Goal: Task Accomplishment & Management: Manage account settings

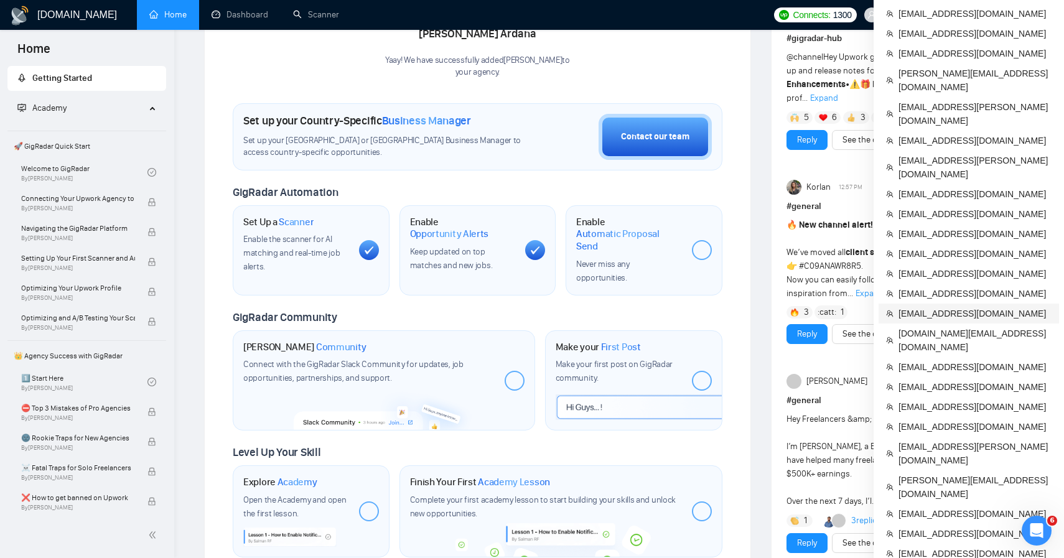
scroll to position [293, 0]
click at [949, 228] on span "[EMAIL_ADDRESS][DOMAIN_NAME]" at bounding box center [974, 235] width 153 height 14
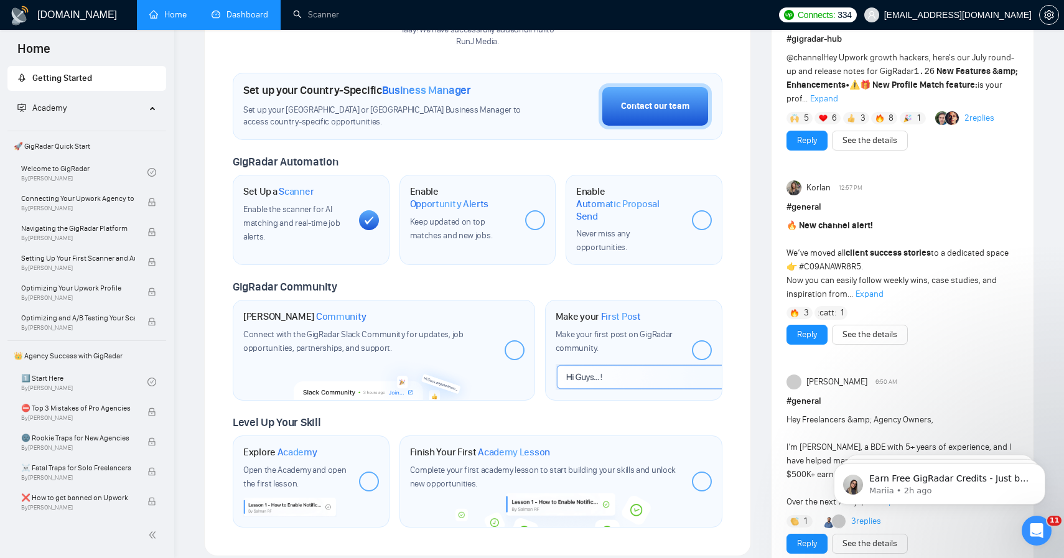
click at [221, 11] on link "Dashboard" at bounding box center [239, 14] width 57 height 11
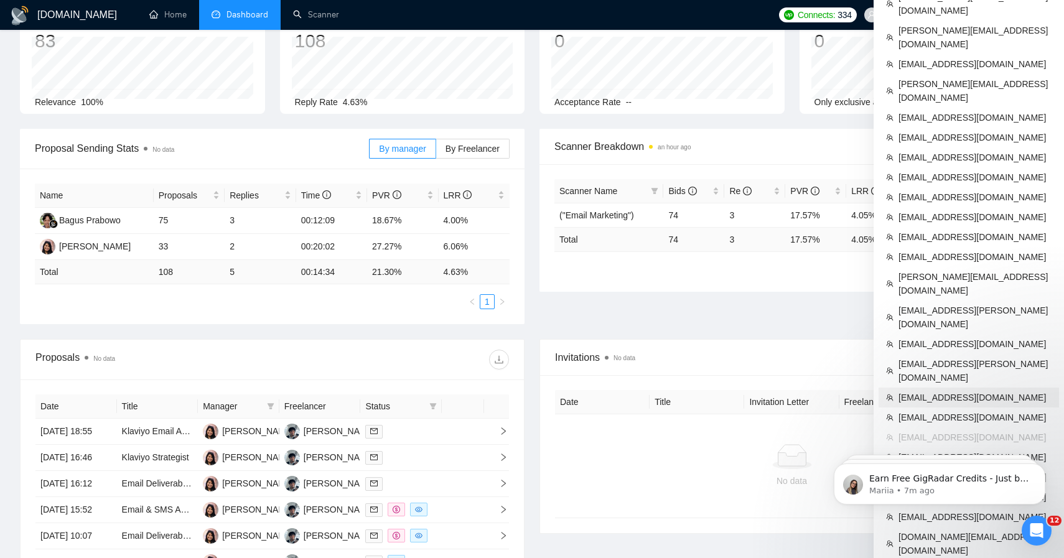
scroll to position [79, 0]
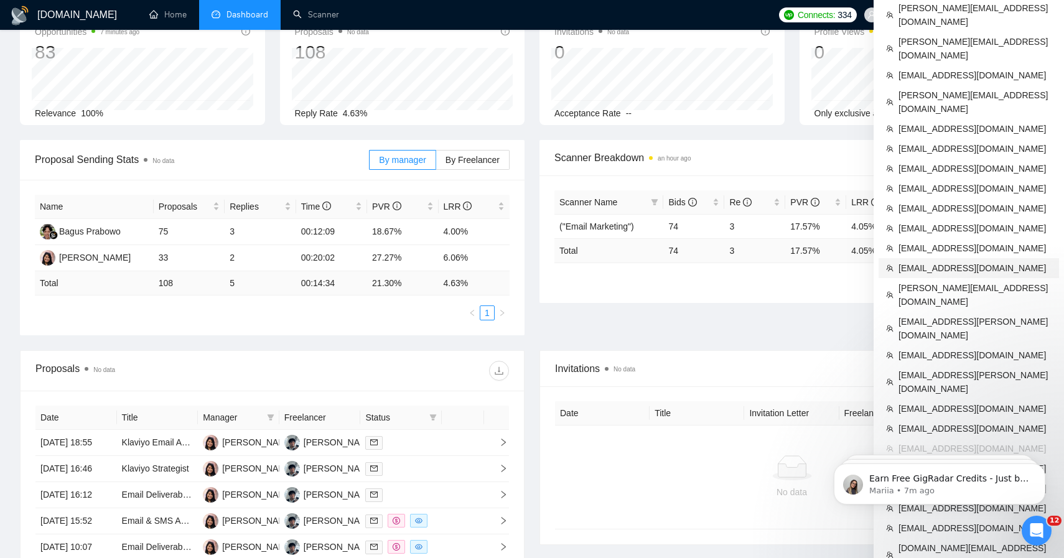
click at [971, 261] on span "ceo@dipixels.com" at bounding box center [974, 268] width 153 height 14
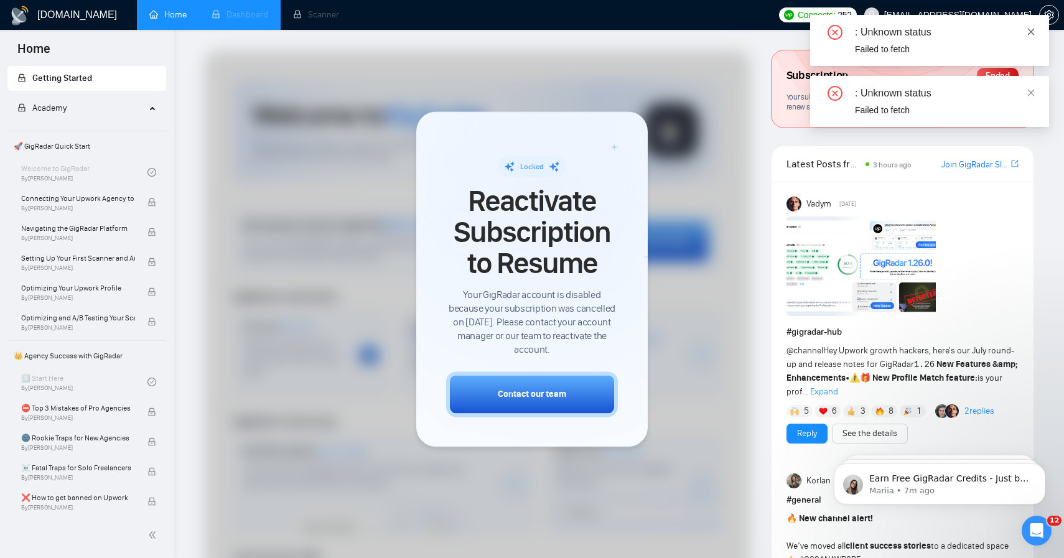
click at [1033, 37] on link at bounding box center [1030, 32] width 9 height 14
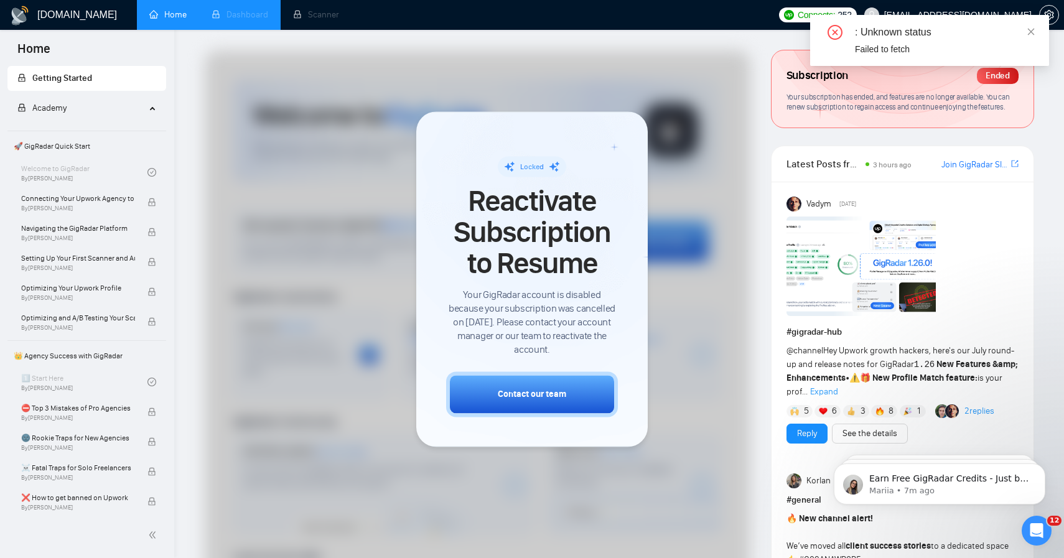
click at [1035, 29] on div ": Unknown status Failed to fetch" at bounding box center [929, 40] width 239 height 51
click at [1031, 29] on icon "close" at bounding box center [1030, 31] width 9 height 9
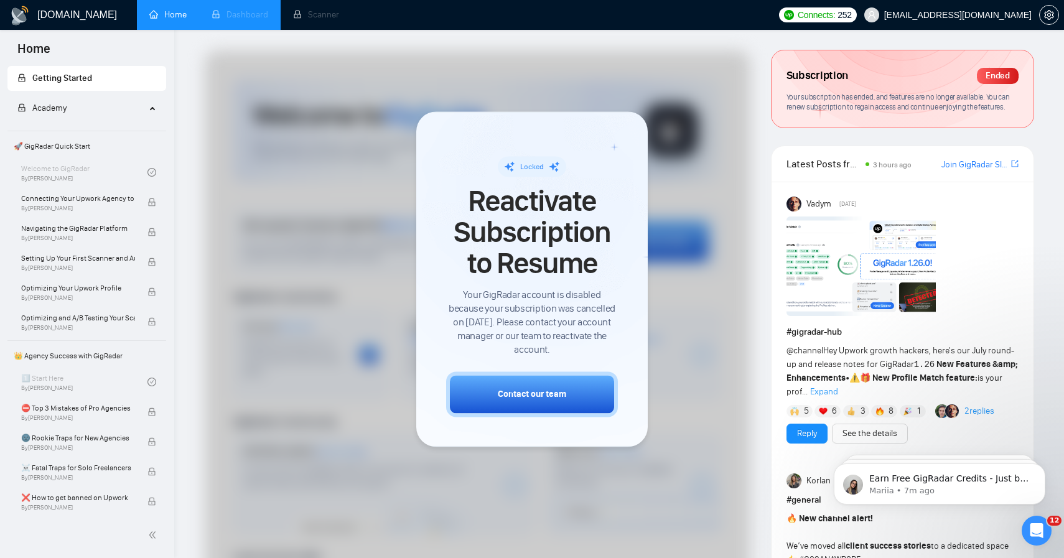
click at [993, 17] on body "Home Getting Started Academy 🚀 GigRadar Quick Start Welcome to GigRadar By Vlad…" at bounding box center [532, 279] width 1064 height 558
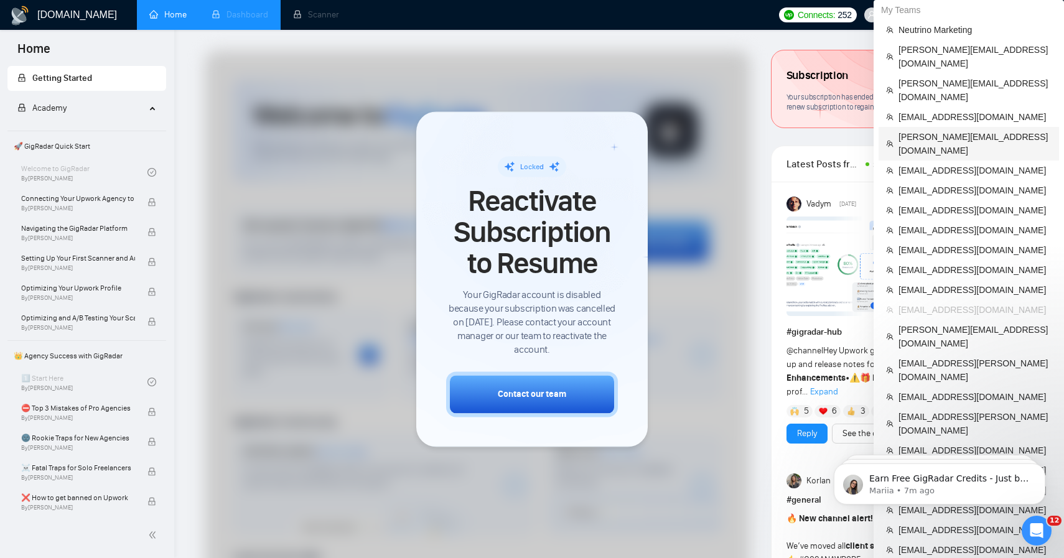
click at [971, 130] on span "erick@leadmedia.ca" at bounding box center [974, 143] width 153 height 27
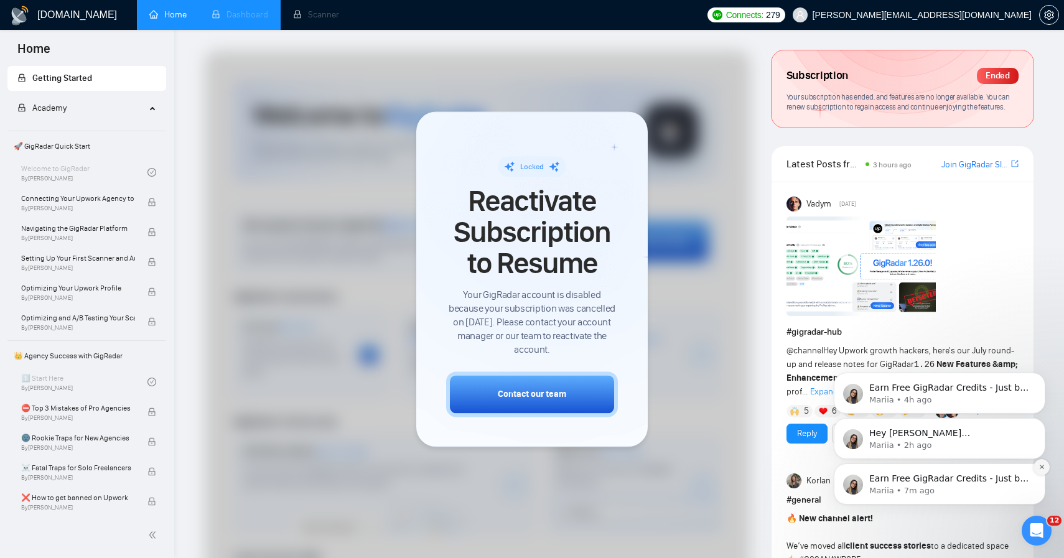
click at [1042, 465] on icon "Dismiss notification" at bounding box center [1041, 466] width 7 height 7
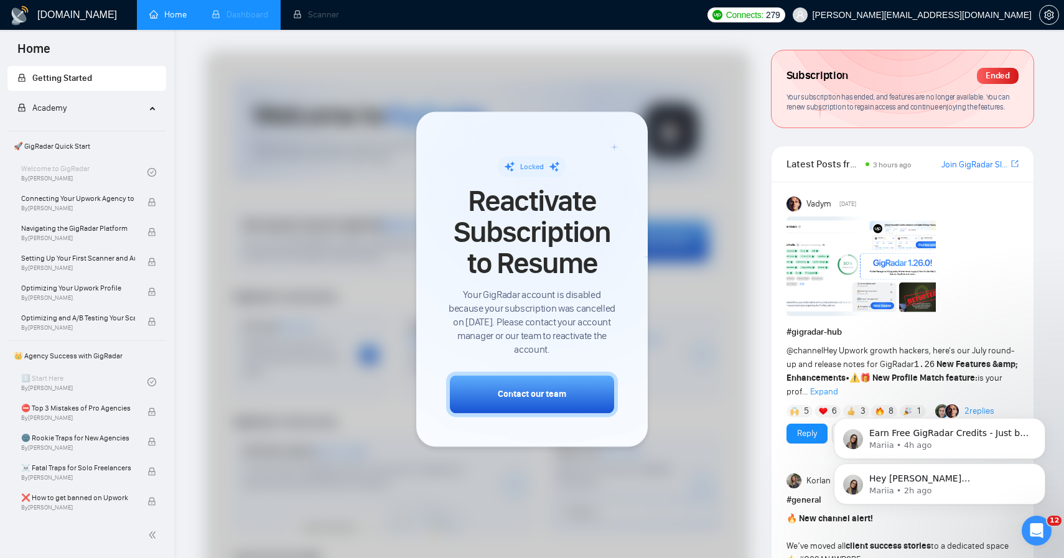
click at [1042, 465] on icon "Dismiss notification" at bounding box center [1042, 468] width 6 height 6
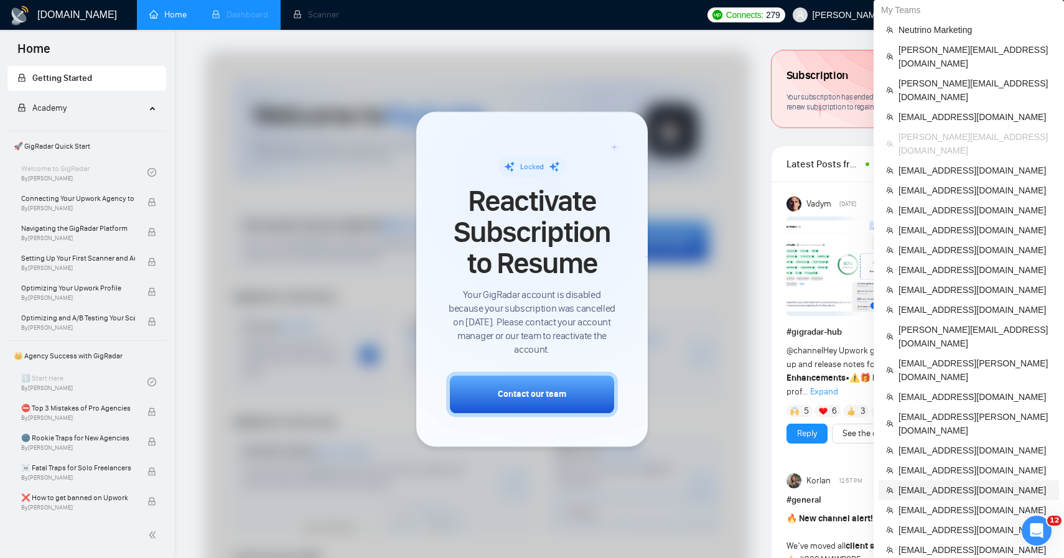
click at [963, 483] on span "[EMAIL_ADDRESS][DOMAIN_NAME]" at bounding box center [974, 490] width 153 height 14
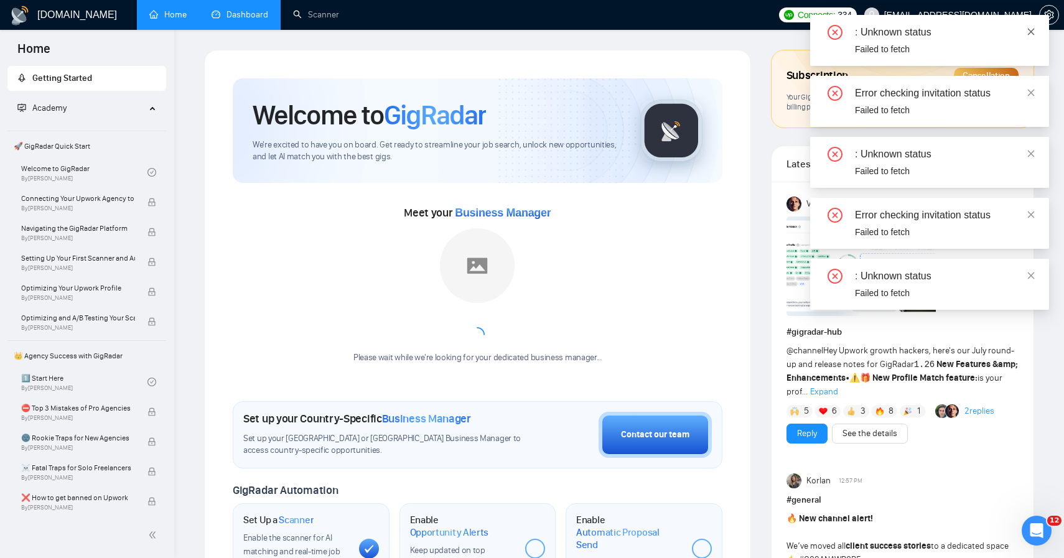
click at [1034, 32] on icon "close" at bounding box center [1030, 31] width 9 height 9
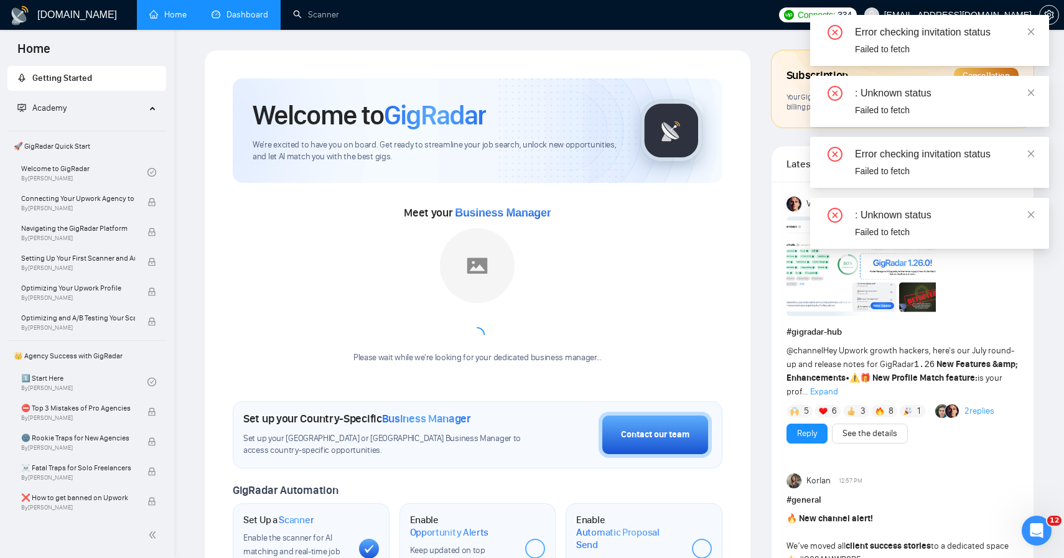
click at [1032, 100] on div ": Unknown status" at bounding box center [944, 93] width 179 height 15
click at [1034, 95] on icon "close" at bounding box center [1030, 92] width 9 height 9
click at [1032, 98] on link at bounding box center [1030, 93] width 9 height 14
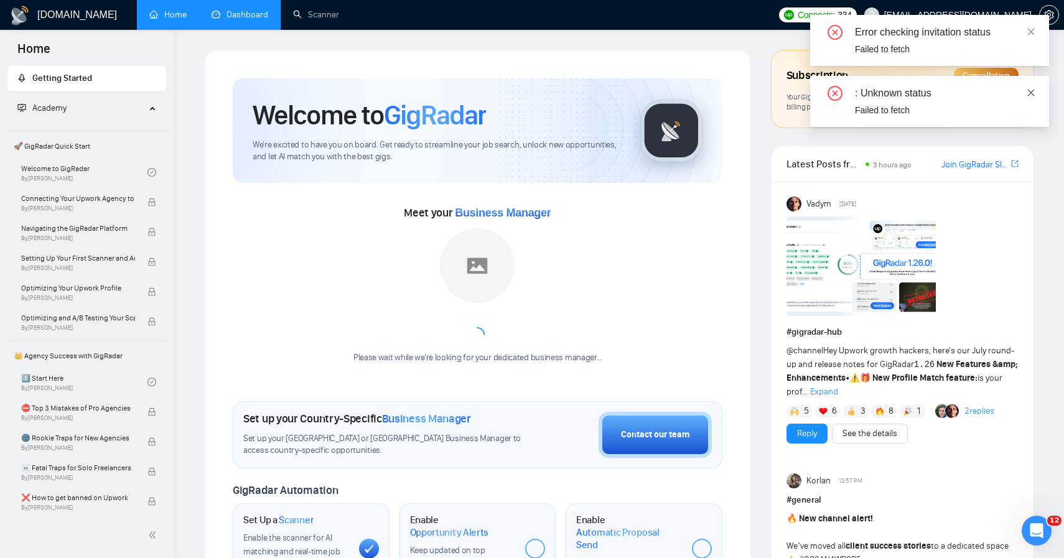
click at [1034, 86] on link at bounding box center [1030, 93] width 9 height 14
click at [1032, 32] on icon "close" at bounding box center [1030, 31] width 9 height 9
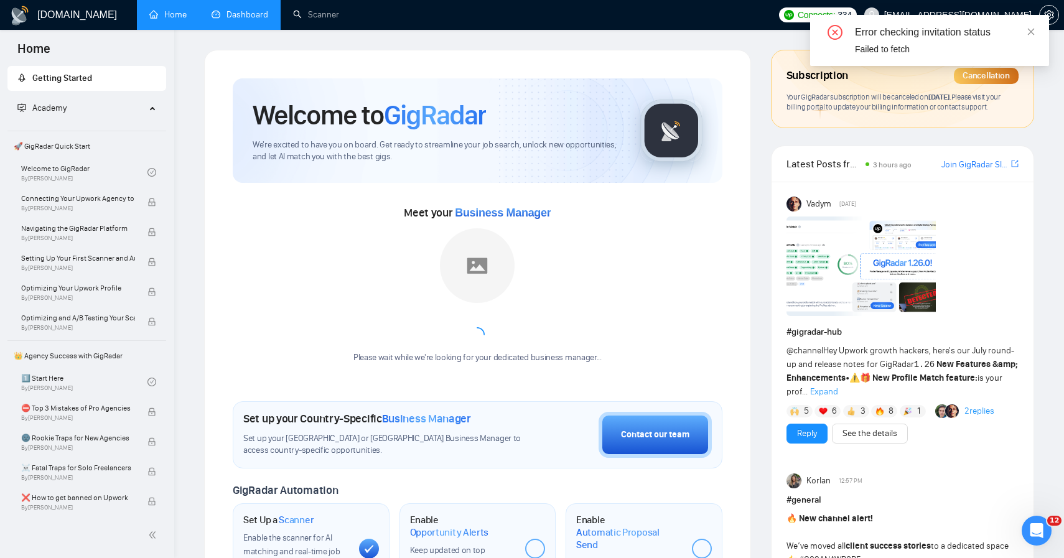
click at [235, 9] on link "Dashboard" at bounding box center [239, 14] width 57 height 11
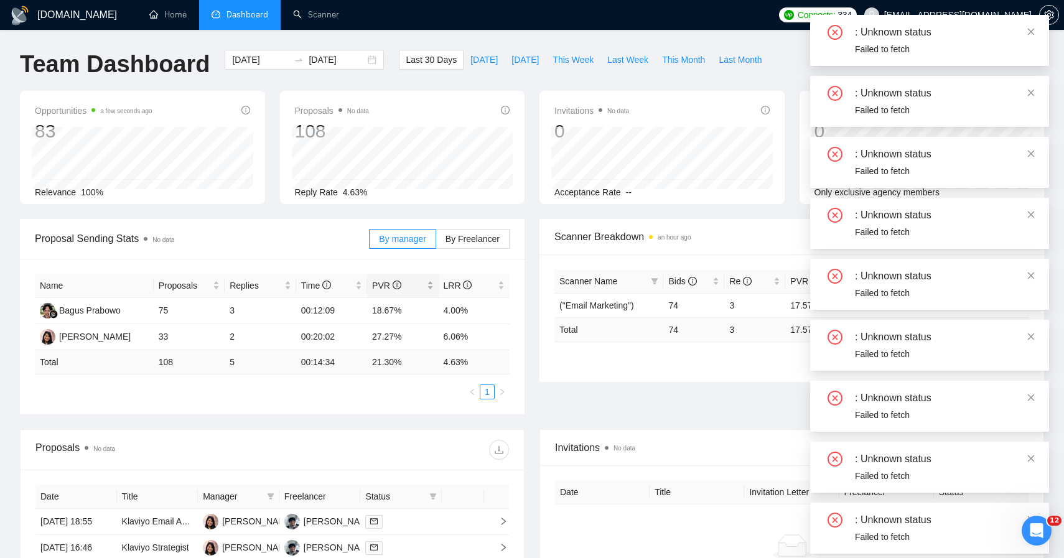
click at [392, 292] on div "PVR" at bounding box center [402, 286] width 61 height 14
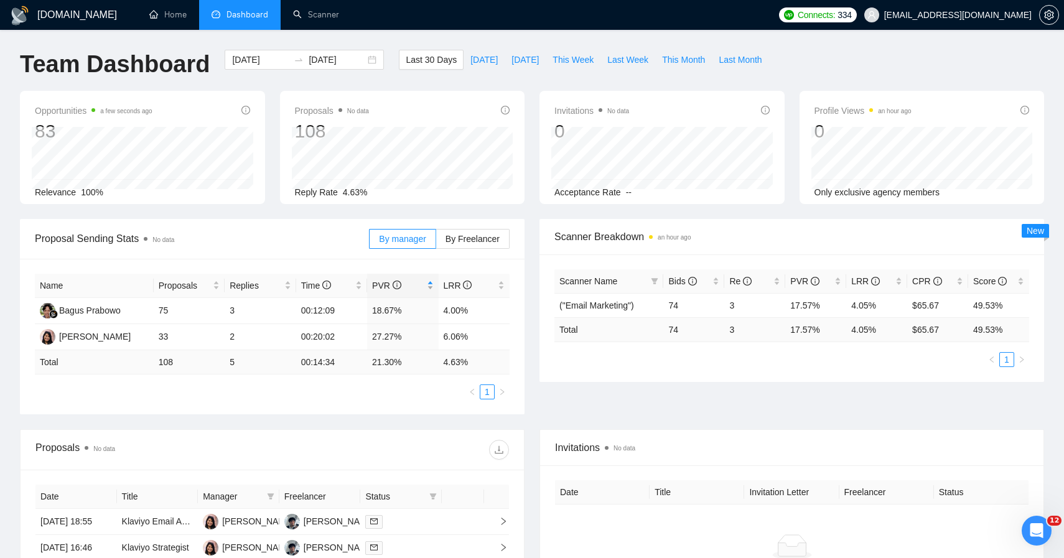
click at [379, 284] on span "PVR" at bounding box center [386, 286] width 29 height 10
